Goal: Information Seeking & Learning: Learn about a topic

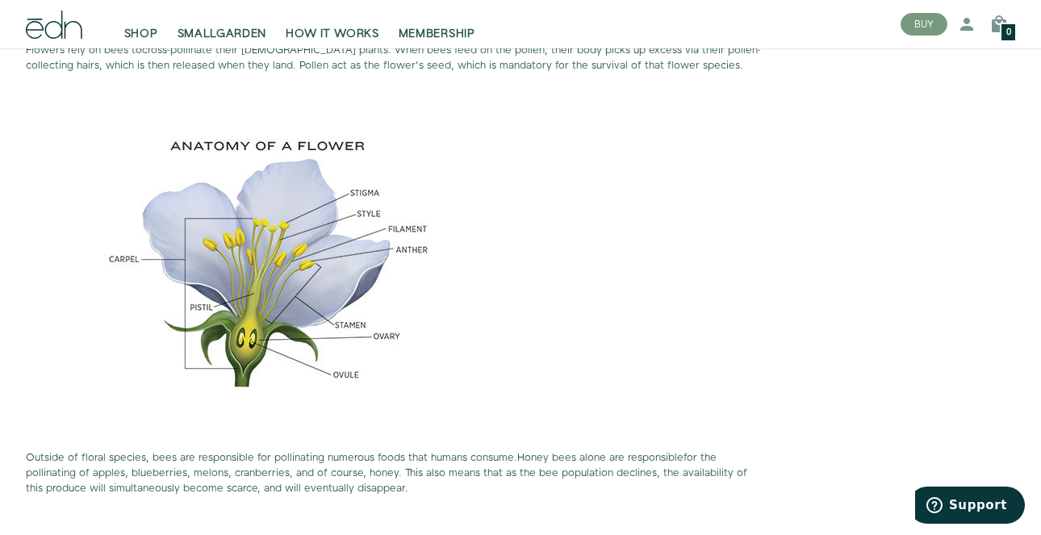
scroll to position [1718, 0]
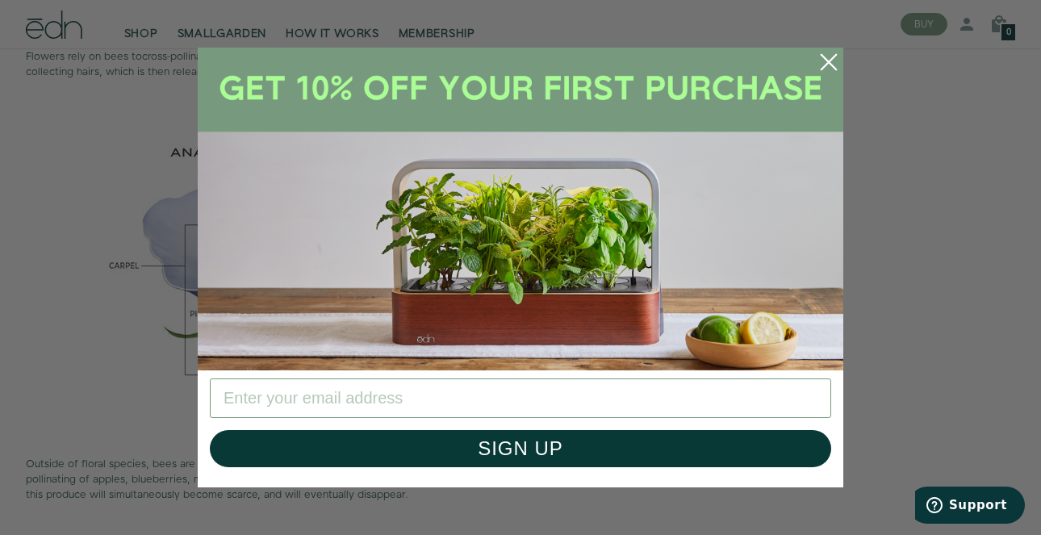
click at [831, 60] on icon "Close dialog" at bounding box center [828, 62] width 15 height 15
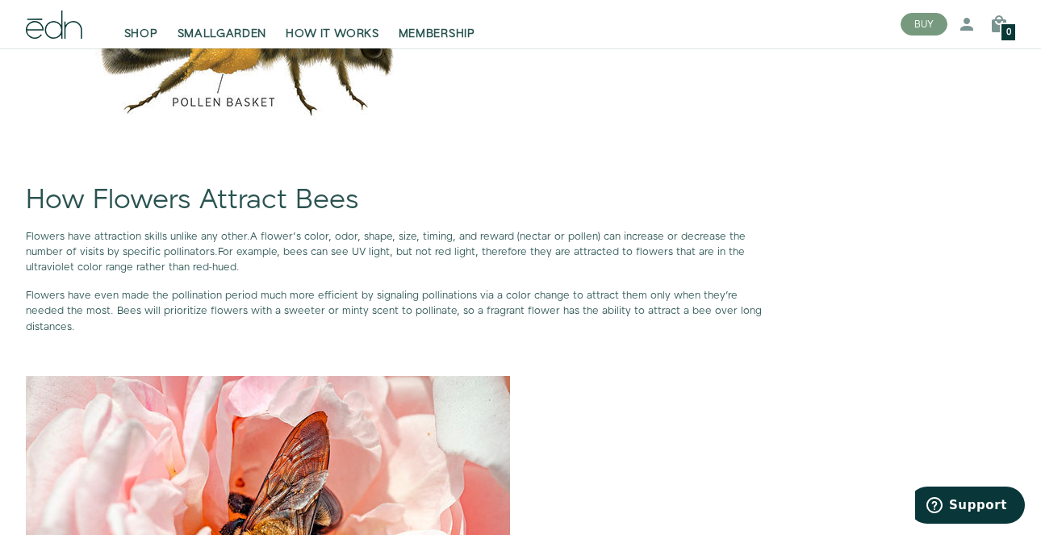
scroll to position [2965, 0]
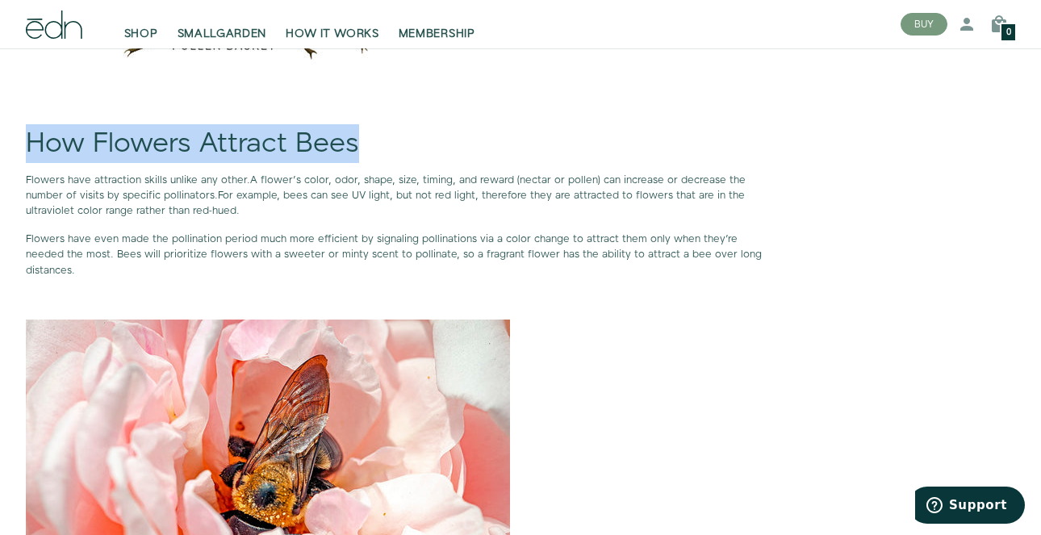
drag, startPoint x: 27, startPoint y: 157, endPoint x: 393, endPoint y: 167, distance: 366.3
click at [393, 159] on h1 "How Flowers Attract Bees" at bounding box center [394, 144] width 737 height 30
copy h1 "How Flowers Attract Bees"
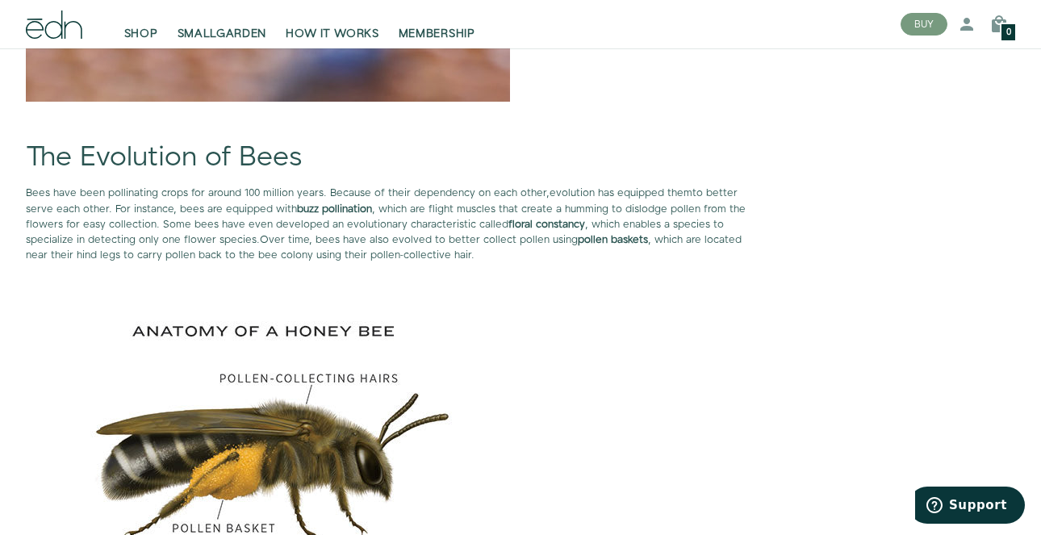
scroll to position [2479, 0]
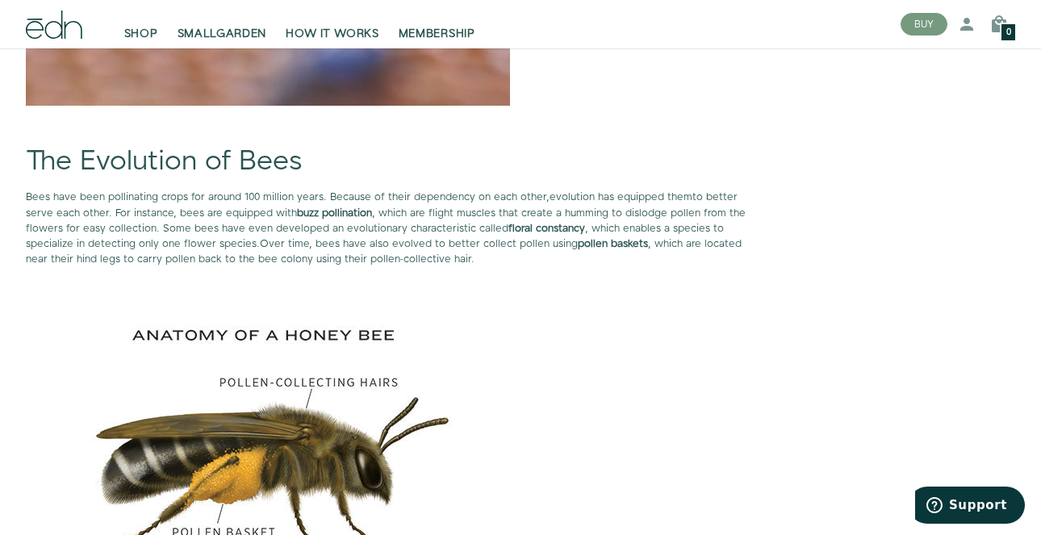
click at [158, 173] on h1 "The Evolution of Bees" at bounding box center [394, 162] width 737 height 30
click at [158, 174] on h1 "The Evolution of Bees" at bounding box center [394, 162] width 737 height 30
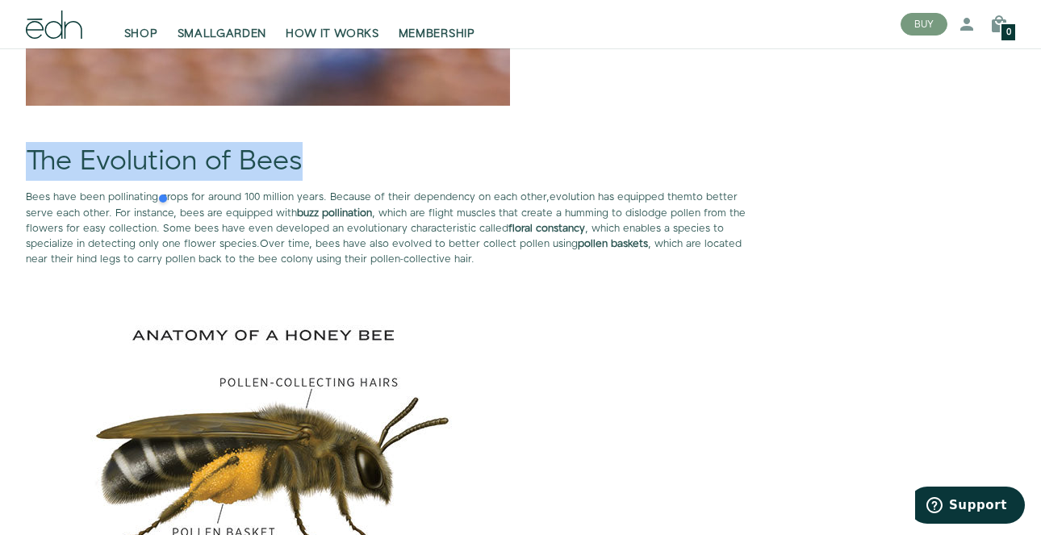
click at [158, 174] on h1 "The Evolution of Bees" at bounding box center [394, 162] width 737 height 30
copy div "The Evolution of Bees"
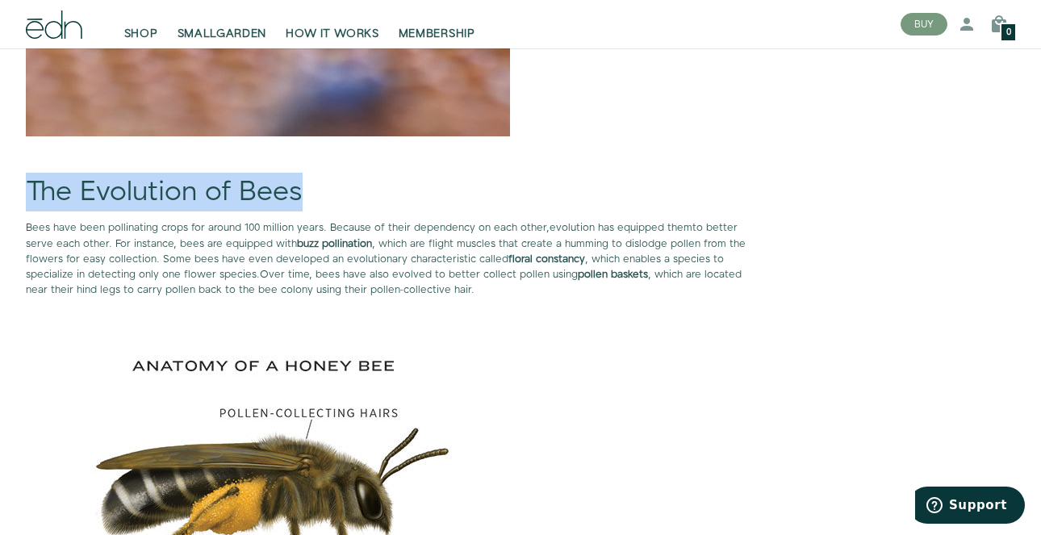
scroll to position [2452, 0]
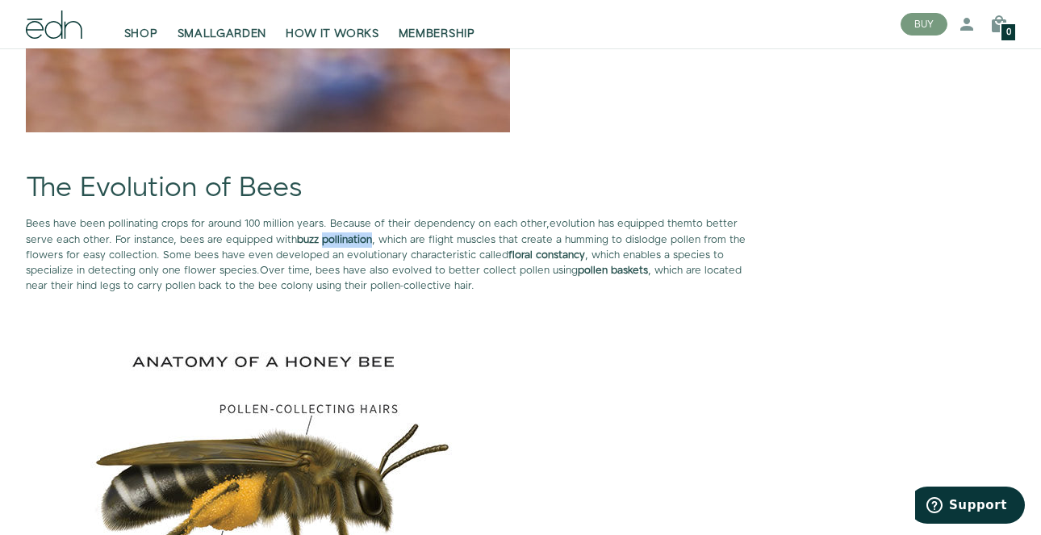
drag, startPoint x: 291, startPoint y: 256, endPoint x: 341, endPoint y: 257, distance: 50.0
click at [341, 257] on span "to better serve each other. For instance, bees are equipped with buzz pollinati…" at bounding box center [385, 246] width 719 height 61
copy strong "pollination"
click at [151, 265] on span "to better serve each other. For instance, bees are equipped with buzz pollinati…" at bounding box center [385, 246] width 719 height 61
drag, startPoint x: 106, startPoint y: 238, endPoint x: 184, endPoint y: 242, distance: 77.5
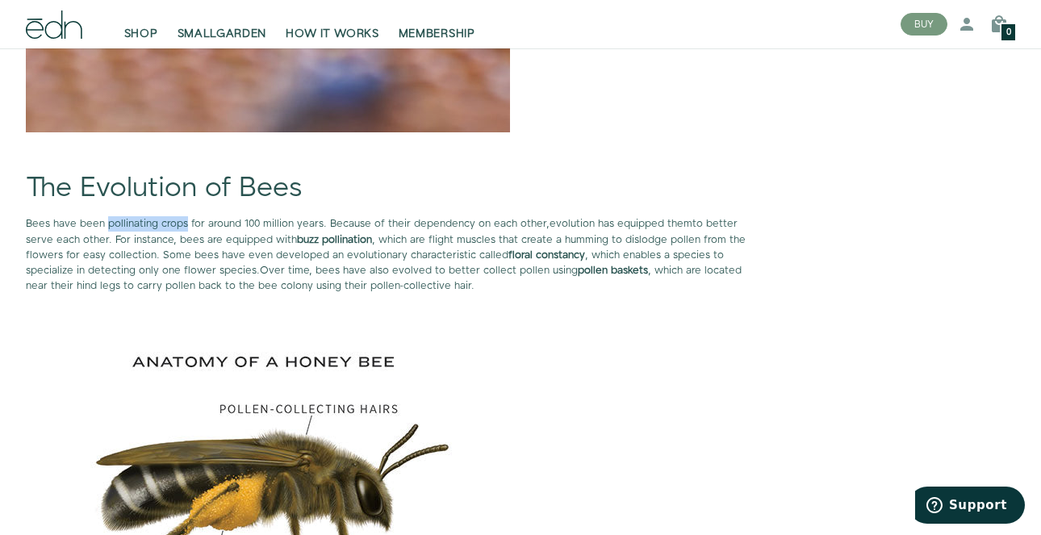
click at [184, 231] on span "Bees have been pollinating crops for around 100 million years. Because of their…" at bounding box center [287, 223] width 523 height 15
click at [145, 276] on span "to better serve each other. For instance, bees are equipped with buzz pollinati…" at bounding box center [385, 246] width 719 height 61
drag, startPoint x: 269, startPoint y: 256, endPoint x: 340, endPoint y: 261, distance: 71.1
click at [340, 247] on strong "buzz pollination" at bounding box center [334, 239] width 75 height 15
copy strong "buzz pollination"
